Goal: Task Accomplishment & Management: Manage account settings

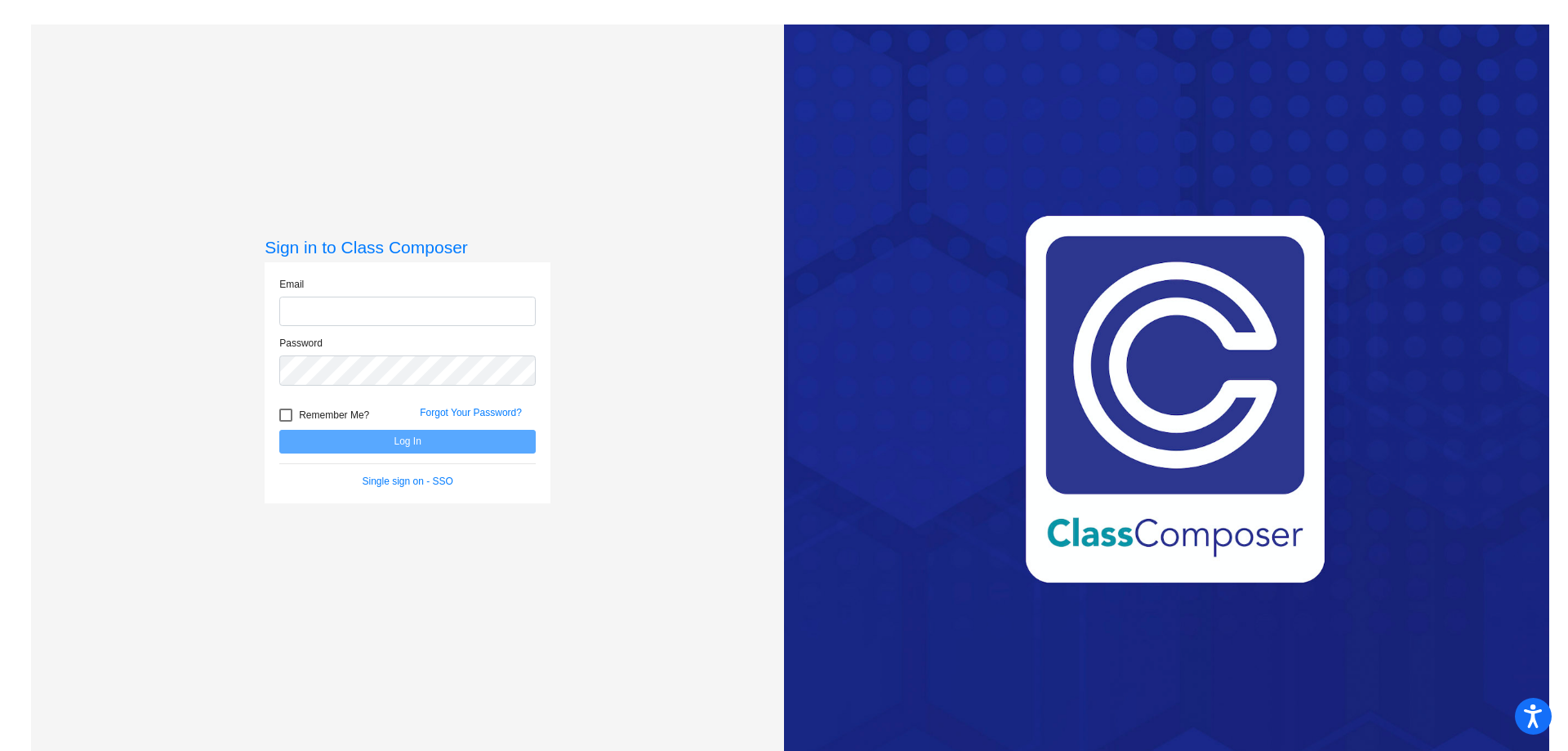
click at [385, 313] on input "email" at bounding box center [407, 311] width 256 height 30
type input "[EMAIL_ADDRESS][DOMAIN_NAME]"
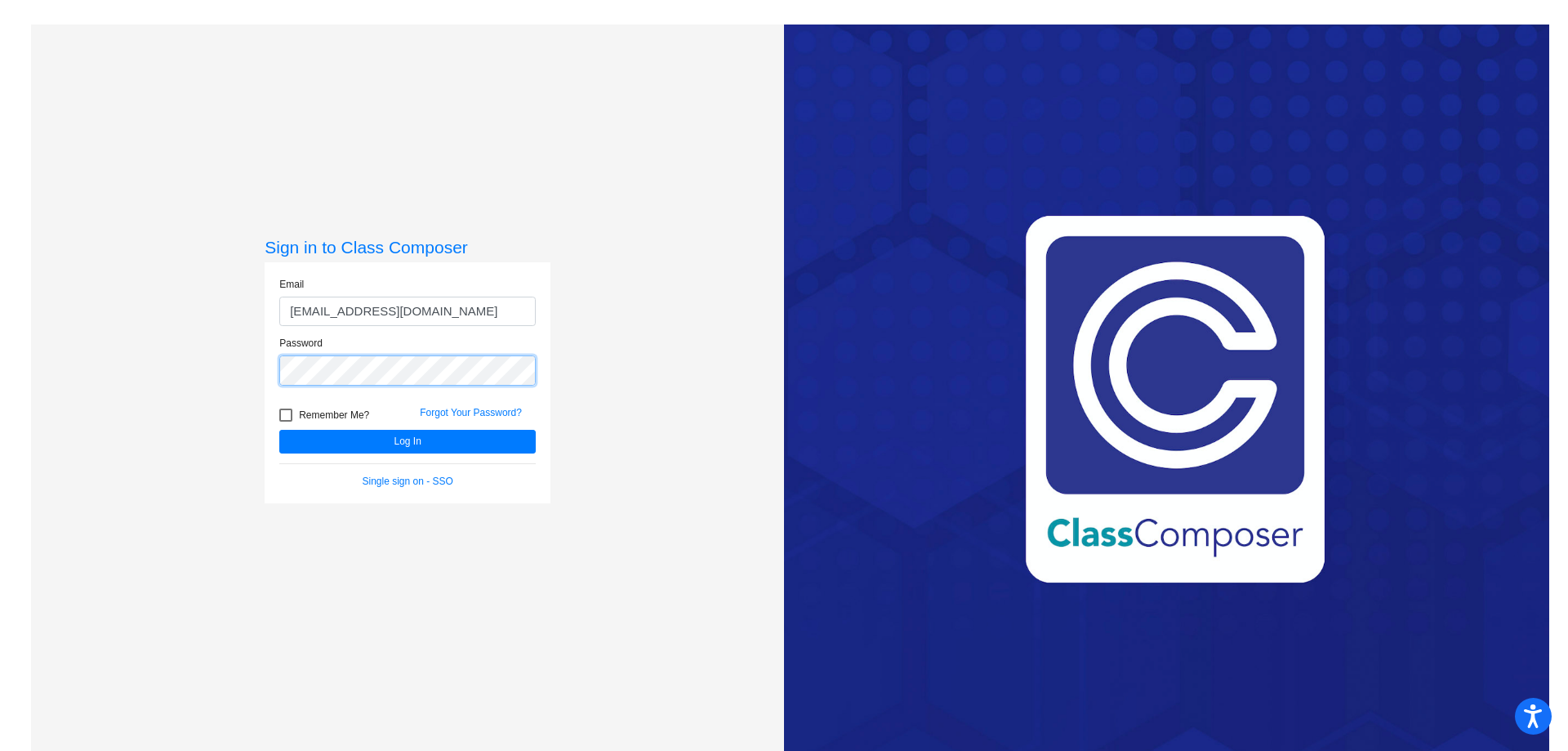
click at [279, 430] on button "Log In" at bounding box center [407, 441] width 256 height 23
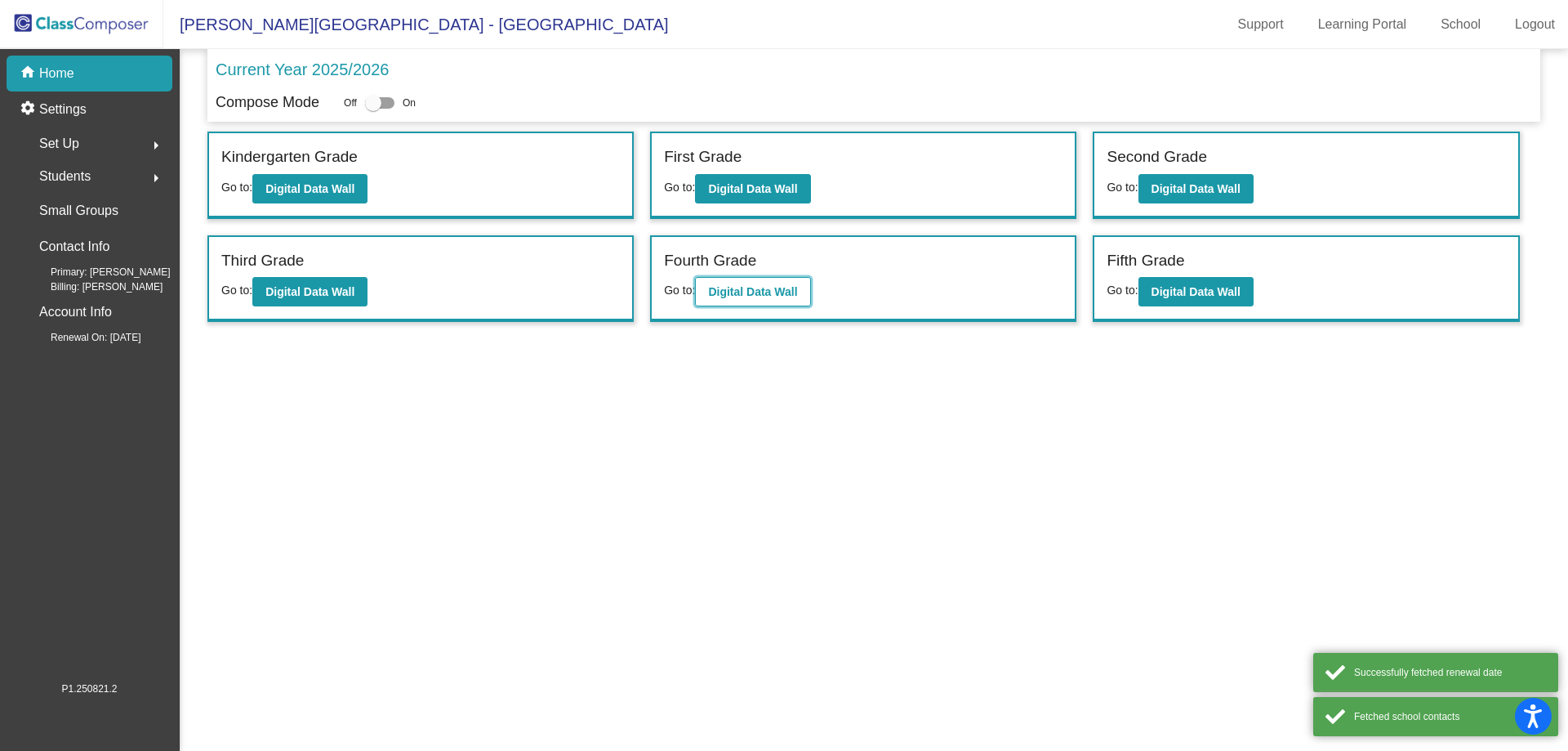
click at [756, 290] on b "Digital Data Wall" at bounding box center [752, 292] width 89 height 13
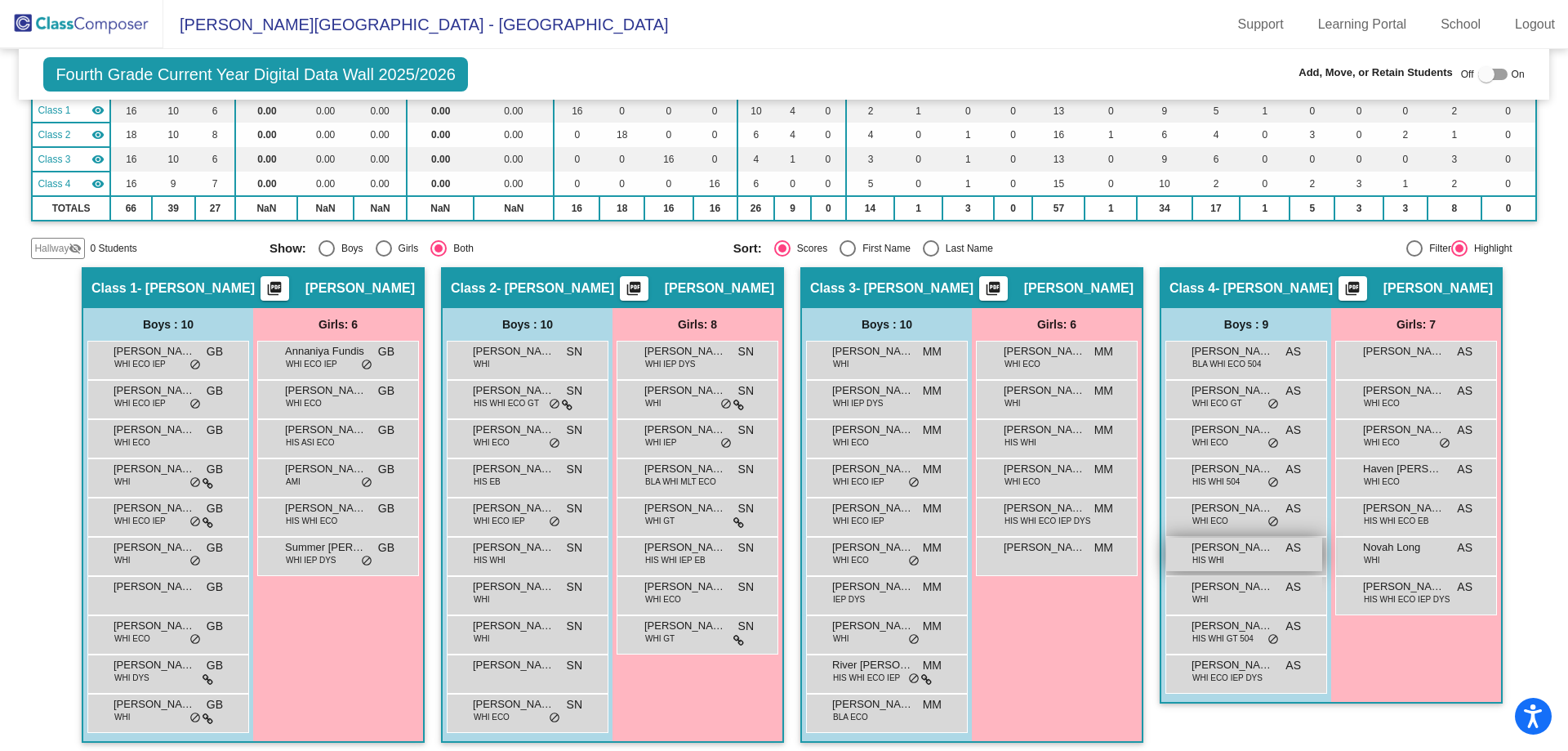
scroll to position [160, 0]
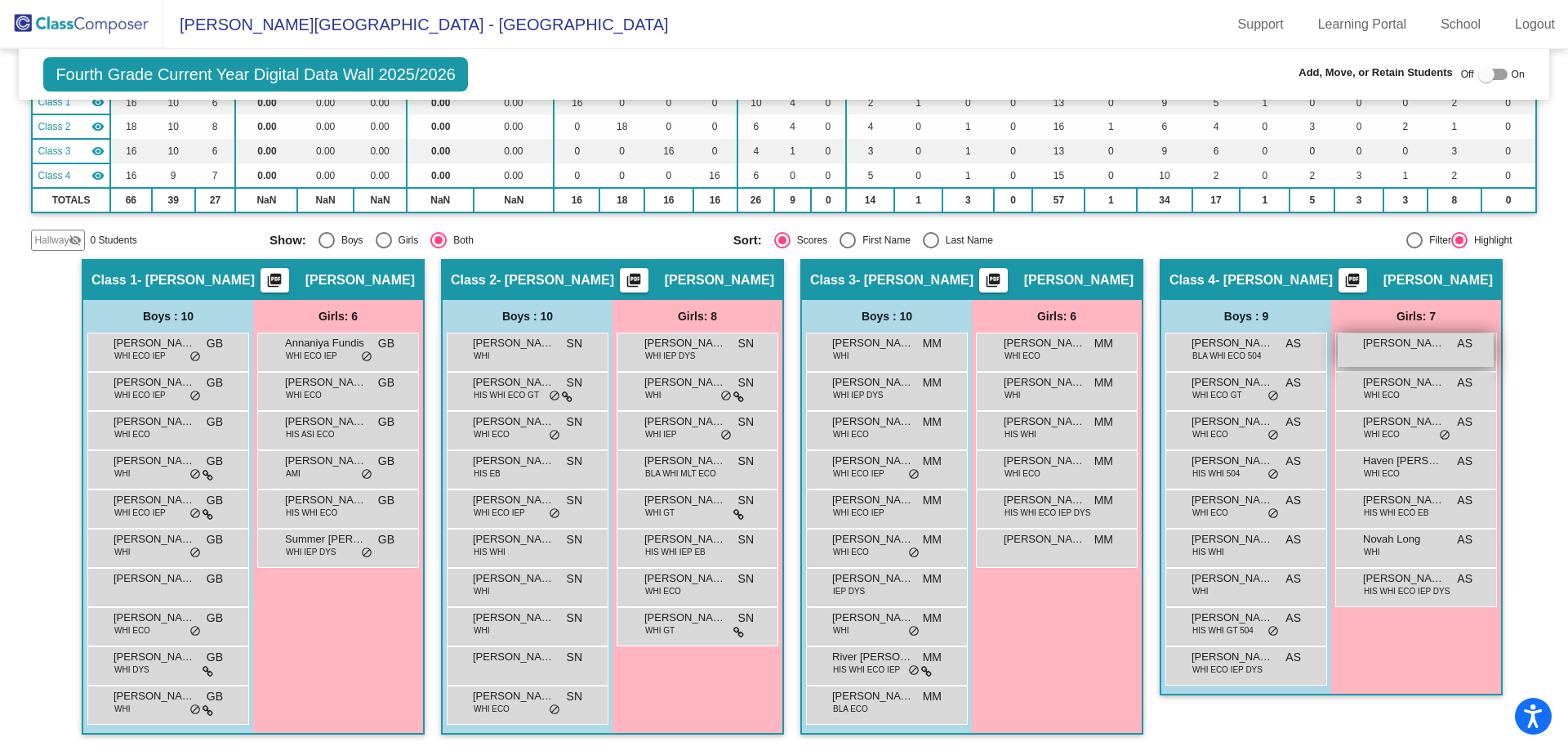
click at [1378, 346] on span "[PERSON_NAME]" at bounding box center [1404, 343] width 81 height 16
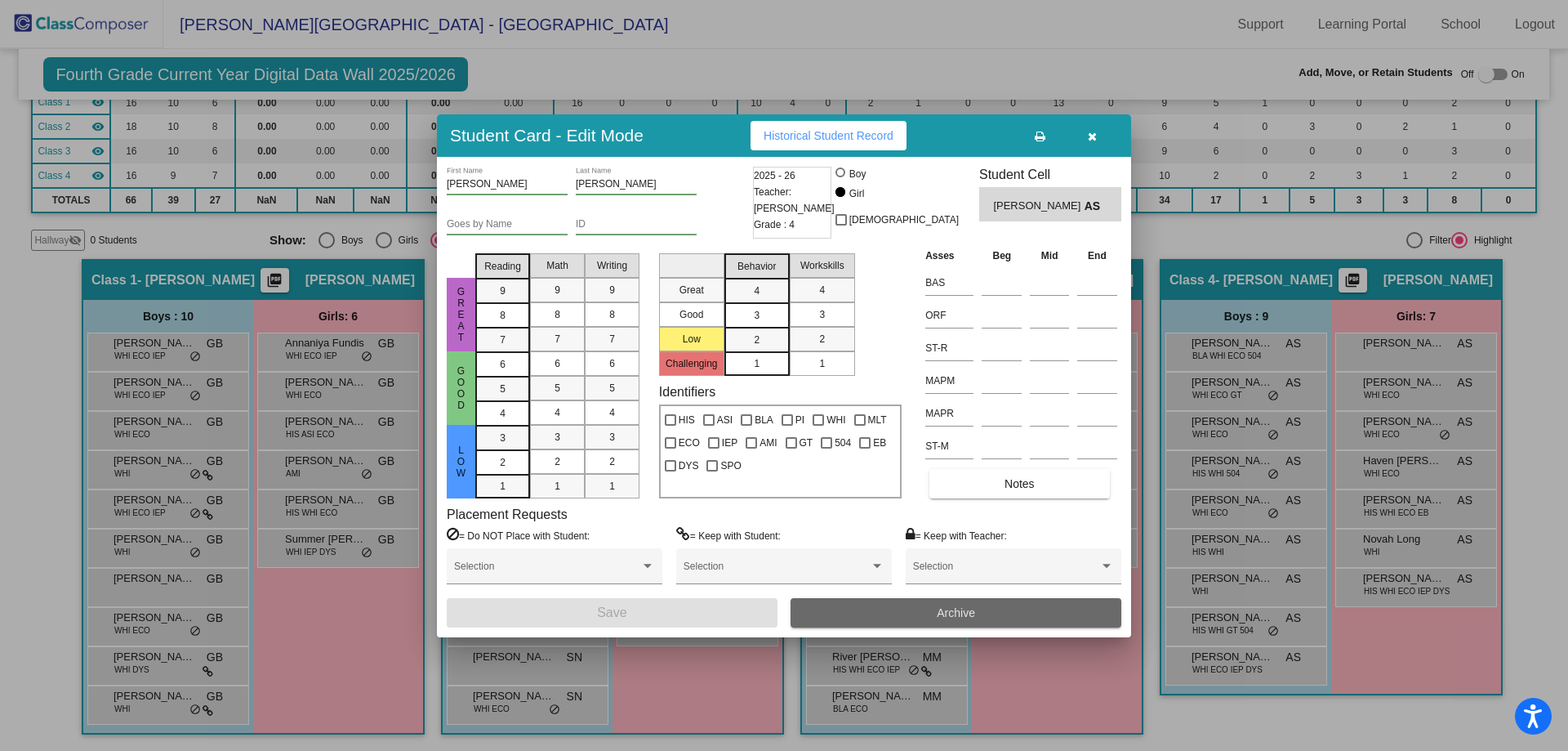
click at [887, 614] on button "Archive" at bounding box center [956, 612] width 330 height 30
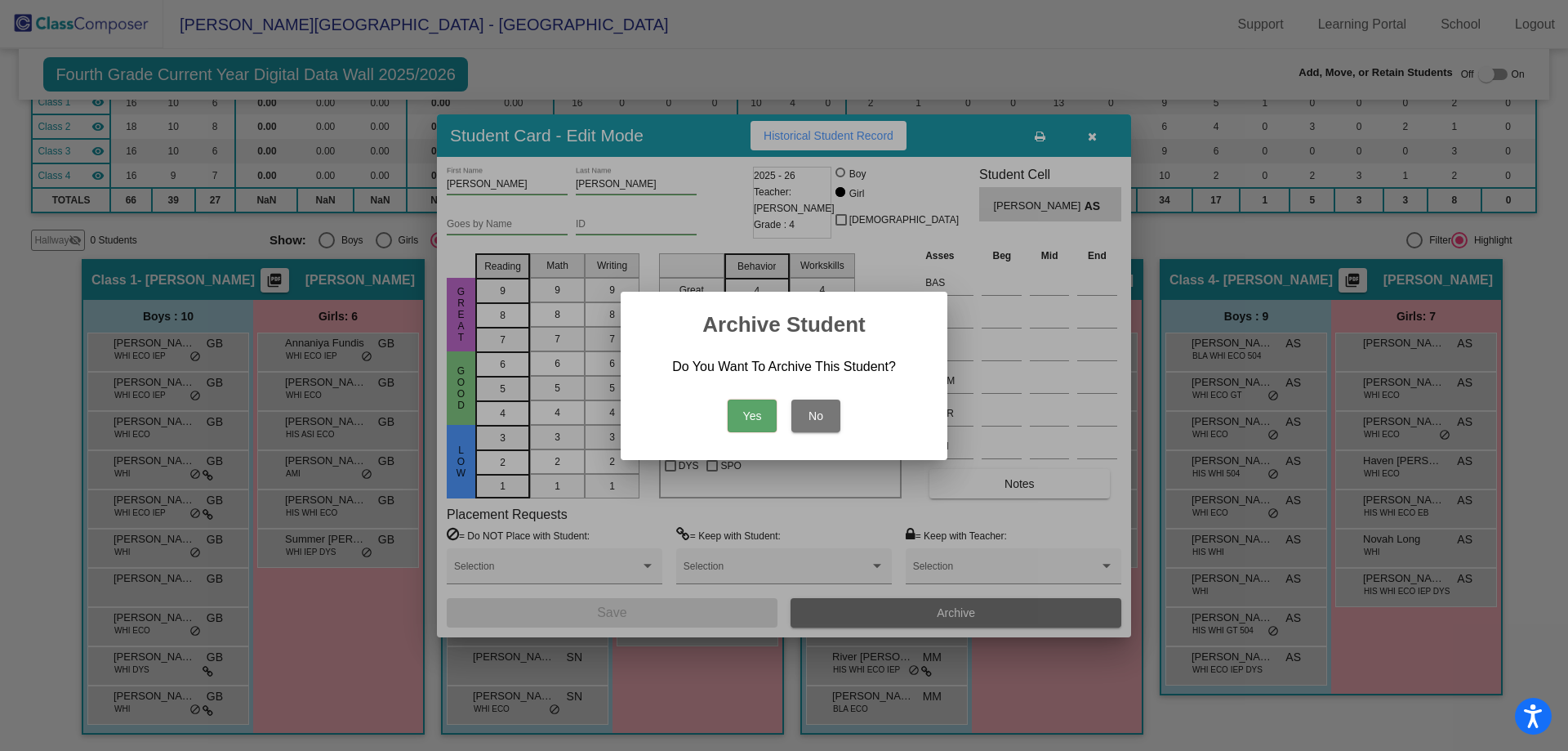
click at [758, 406] on button "Yes" at bounding box center [752, 415] width 49 height 32
